Goal: Task Accomplishment & Management: Manage account settings

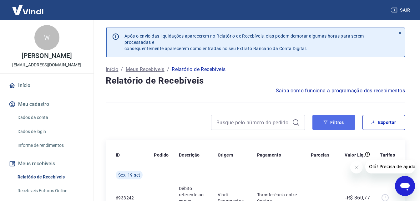
click at [336, 123] on button "Filtros" at bounding box center [333, 122] width 42 height 15
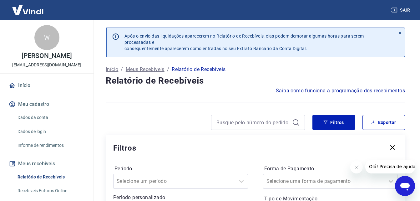
click at [235, 117] on div at bounding box center [258, 122] width 94 height 15
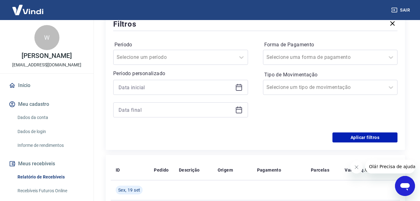
scroll to position [125, 0]
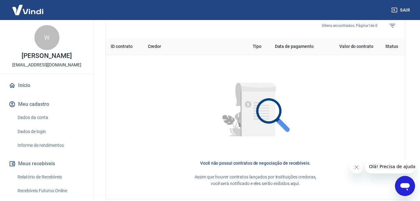
scroll to position [250, 0]
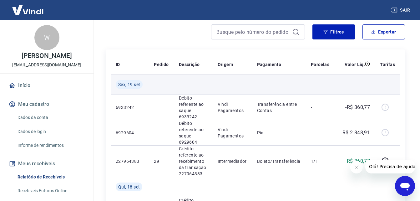
scroll to position [94, 0]
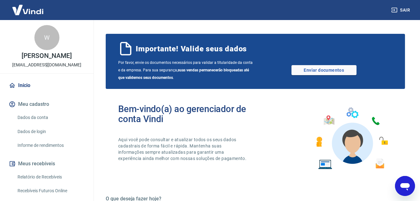
scroll to position [608, 0]
